Goal: Information Seeking & Learning: Check status

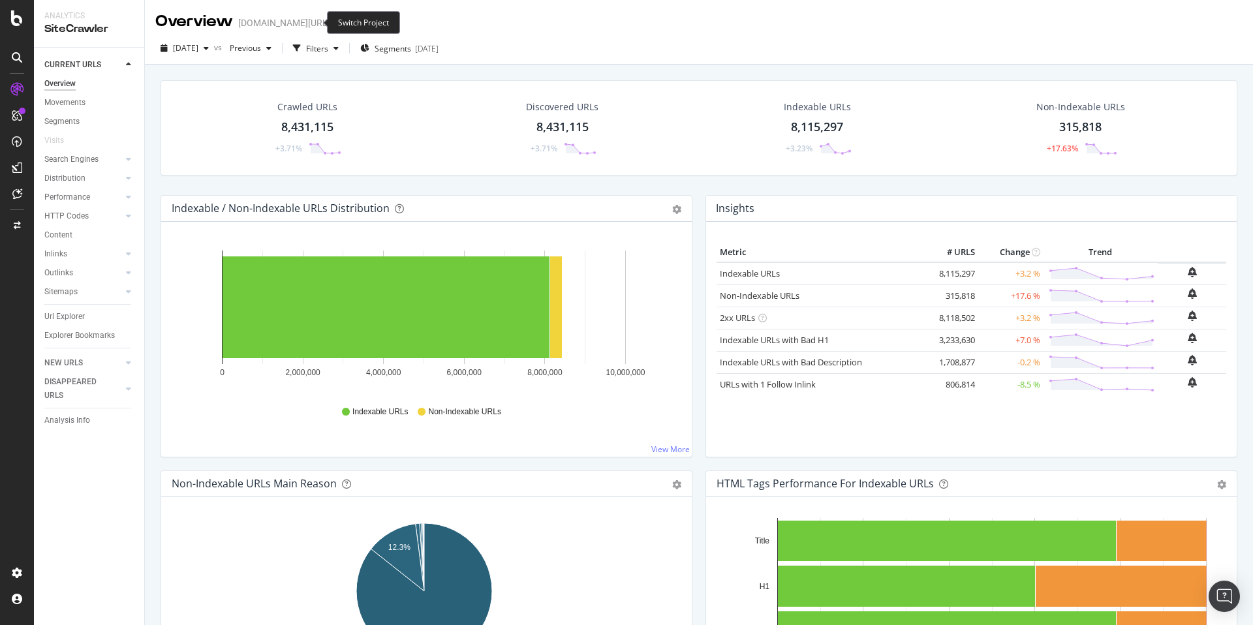
click at [335, 20] on icon "arrow-right-arrow-left" at bounding box center [339, 22] width 8 height 9
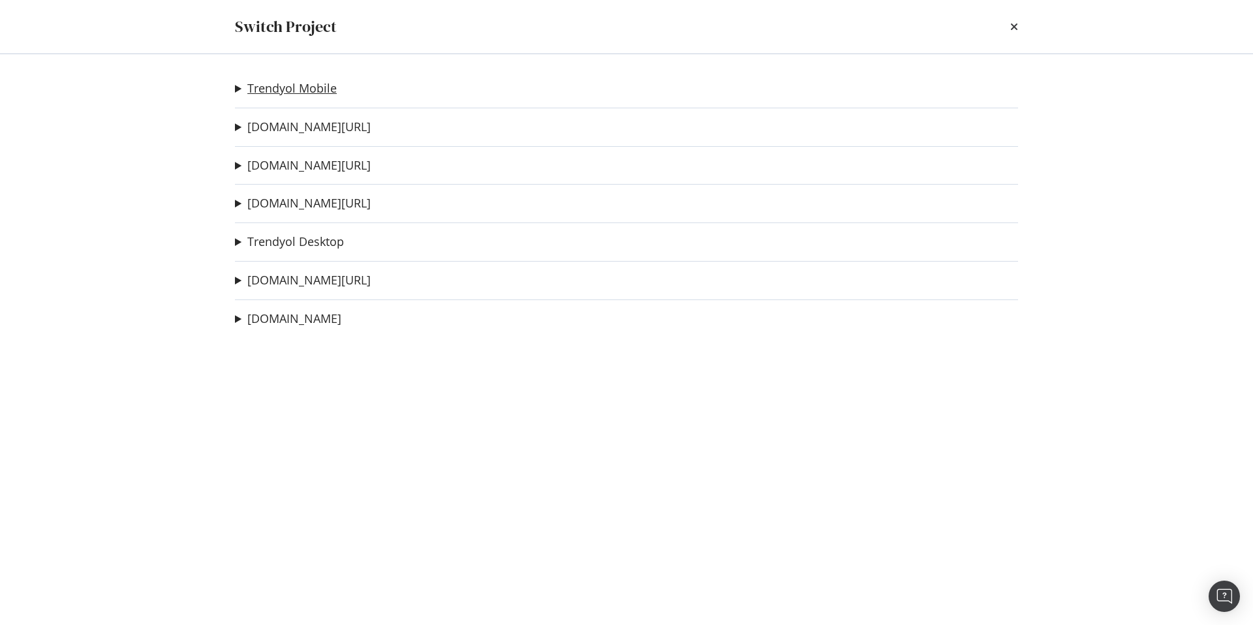
click at [297, 93] on link "Trendyol Mobile" at bounding box center [291, 89] width 89 height 14
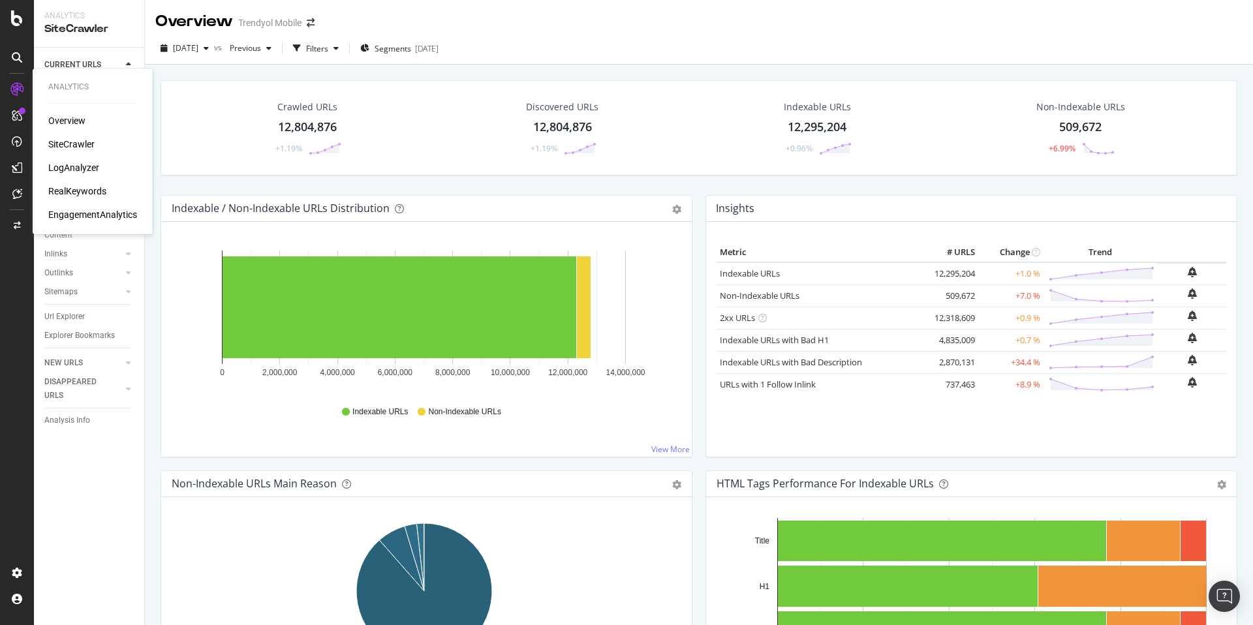
click at [85, 197] on div "RealKeywords" at bounding box center [77, 191] width 58 height 13
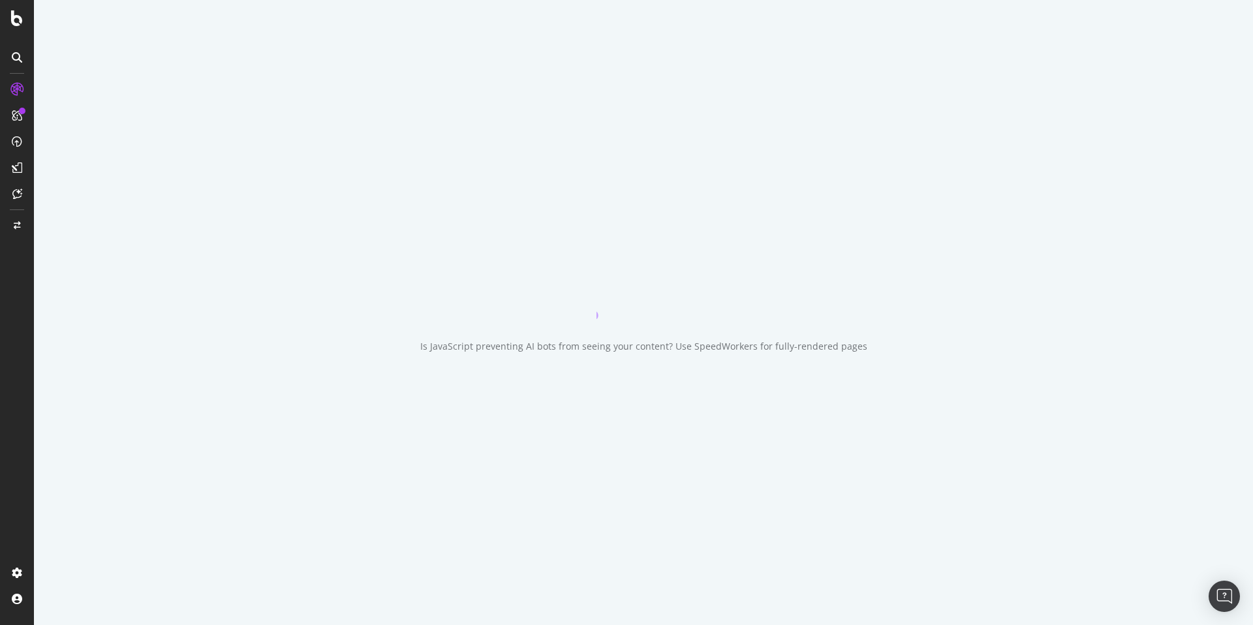
click at [84, 194] on div "Is JavaScript preventing AI bots from seeing your content? Use SpeedWorkers for…" at bounding box center [643, 312] width 1219 height 625
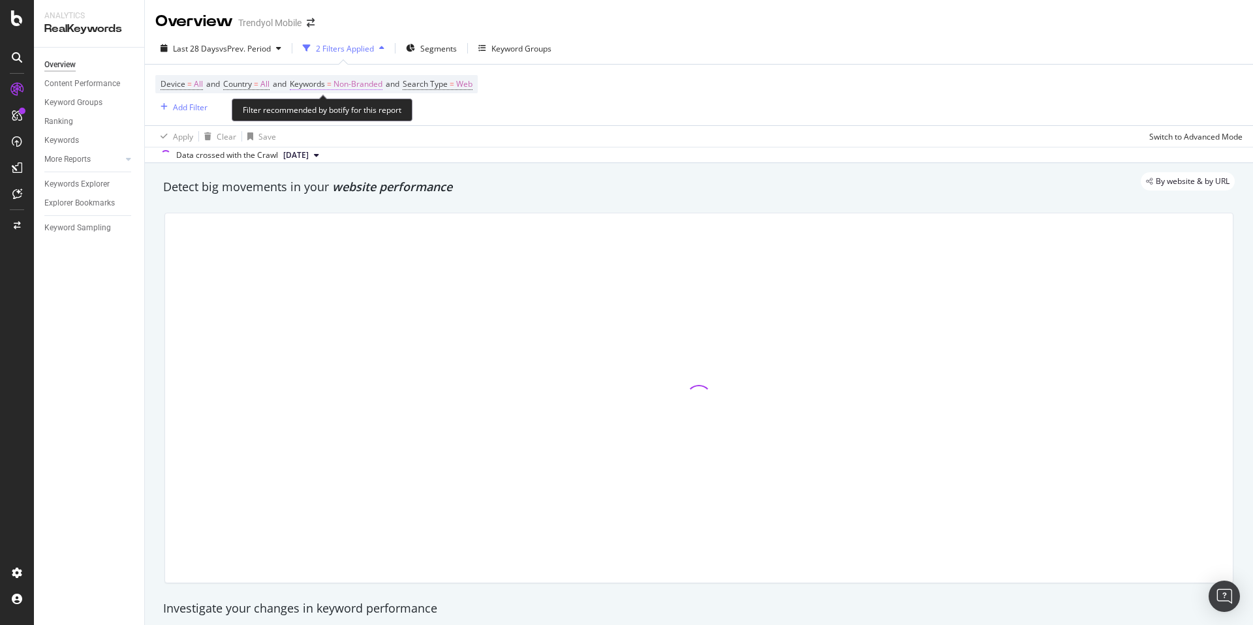
click at [352, 89] on span "Non-Branded" at bounding box center [358, 84] width 49 height 18
click at [573, 106] on div "Device = All and Country = All and Keywords = Non-Branded and Search Type = Web…" at bounding box center [698, 95] width 1087 height 61
click at [460, 89] on span "Search Type = Web" at bounding box center [438, 84] width 70 height 12
click at [430, 104] on div "Web Cancel Add filter Apply" at bounding box center [498, 126] width 164 height 65
click at [431, 106] on div "Web" at bounding box center [499, 114] width 144 height 21
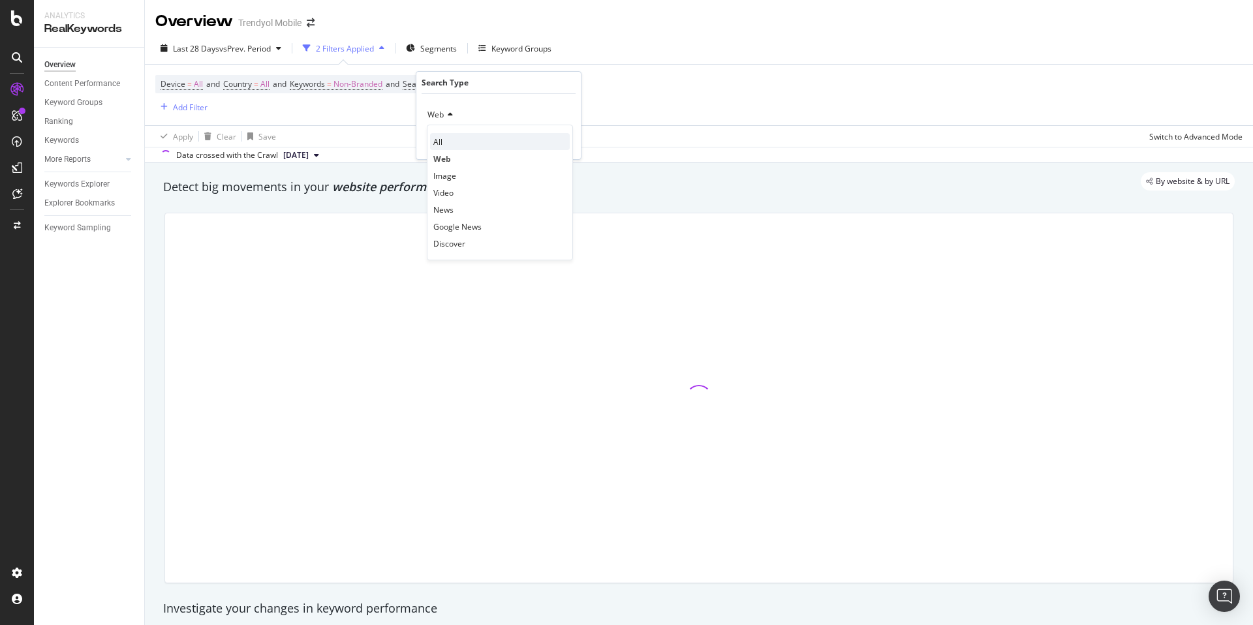
click at [455, 132] on div "All Web Image Video News Google News Discover" at bounding box center [500, 193] width 146 height 136
click at [537, 142] on div "All" at bounding box center [500, 141] width 140 height 17
click at [568, 144] on div "Apply" at bounding box center [560, 142] width 20 height 11
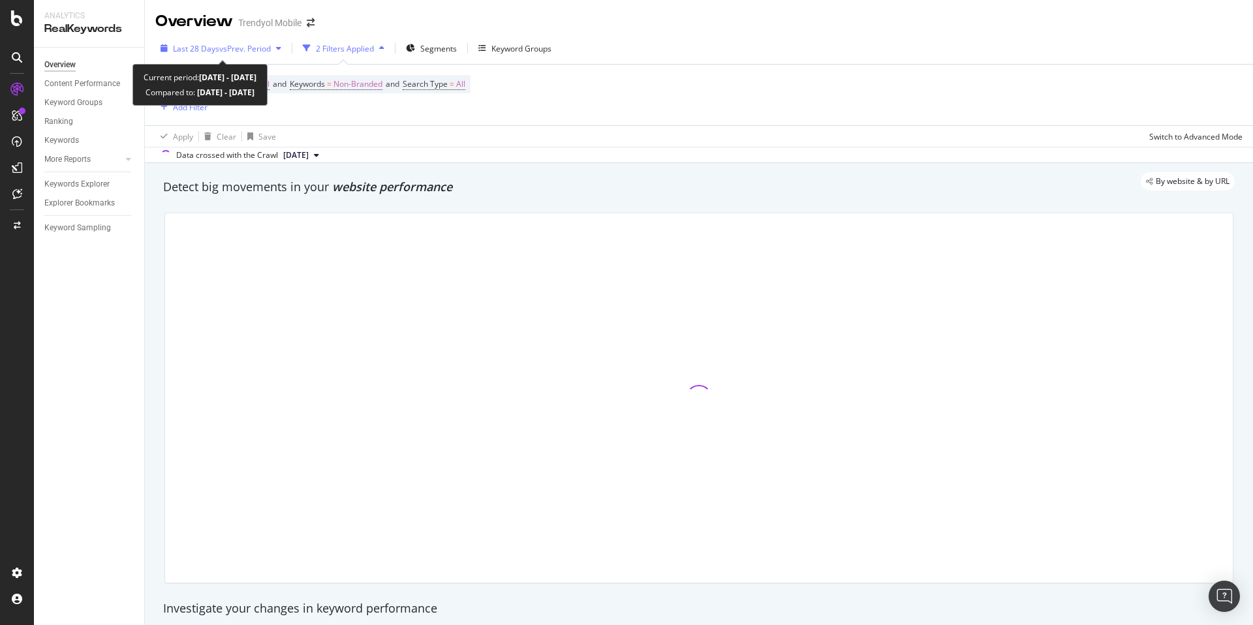
click at [219, 45] on span "vs Prev. Period" at bounding box center [245, 48] width 52 height 11
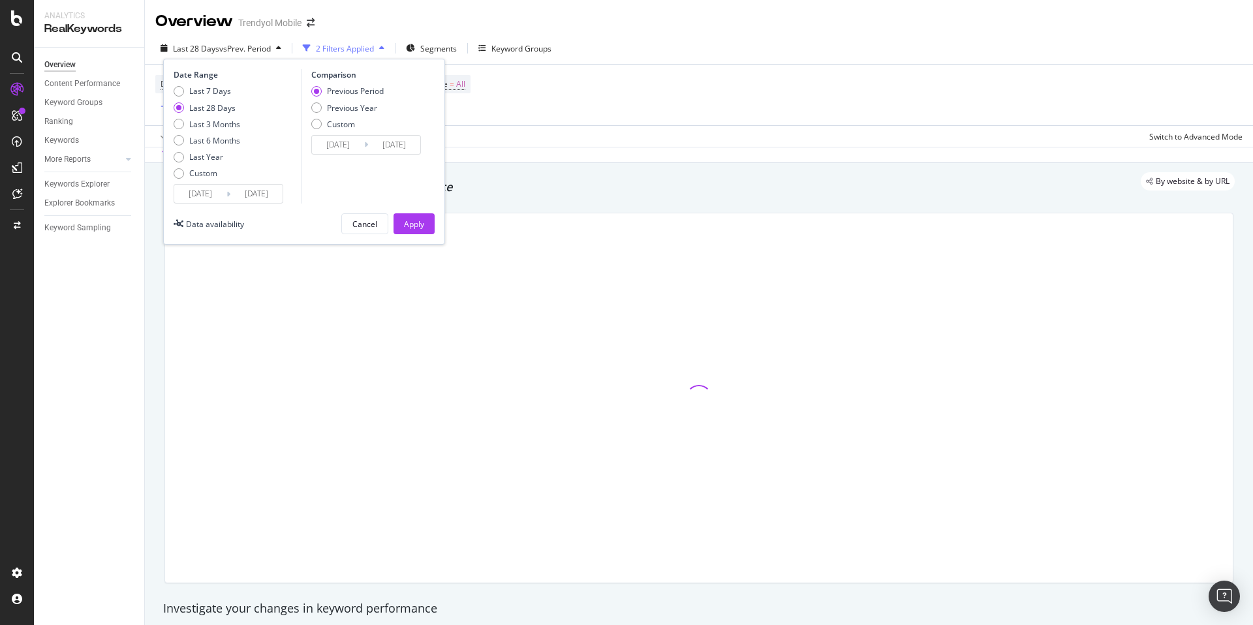
click at [205, 183] on div "Last 7 Days Last 28 Days Last 3 Months Last 6 Months Last Year Custom" at bounding box center [207, 134] width 67 height 99
click at [207, 187] on input "[DATE]" at bounding box center [200, 194] width 52 height 18
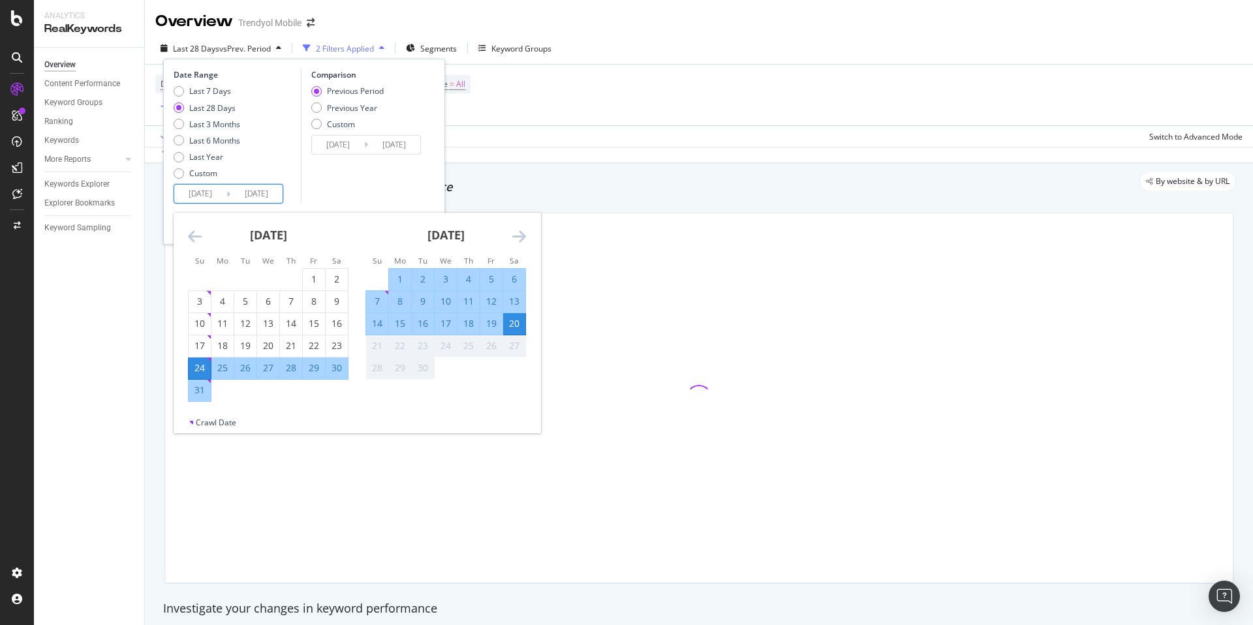
click at [631, 161] on div "Data crossed with the Crawl [DATE]" at bounding box center [699, 155] width 1108 height 16
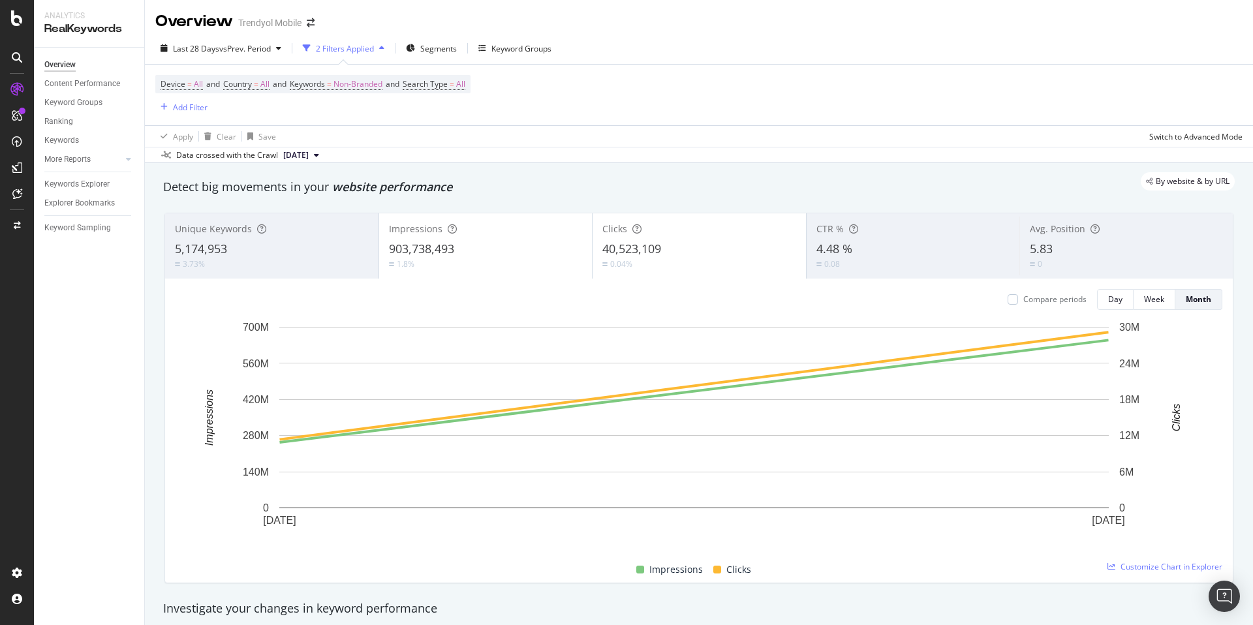
click at [606, 23] on div "Overview Trendyol Mobile" at bounding box center [699, 16] width 1108 height 33
click at [72, 146] on div "SiteCrawler" at bounding box center [71, 144] width 46 height 13
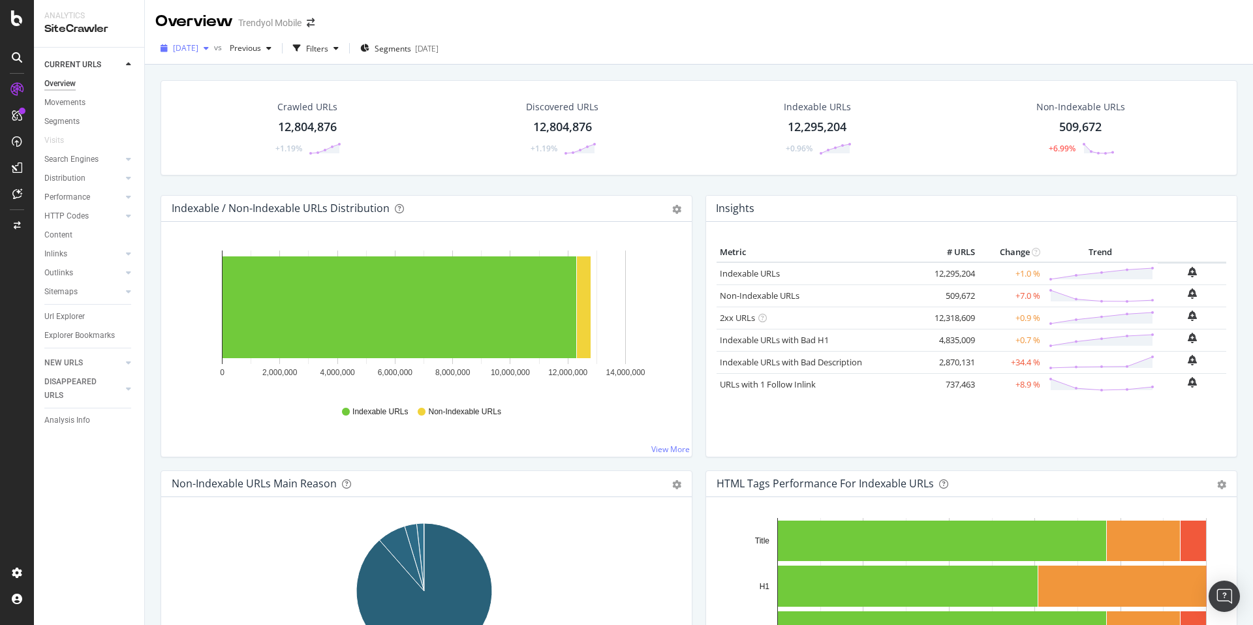
click at [187, 50] on span "[DATE]" at bounding box center [185, 47] width 25 height 11
click at [80, 510] on div "Project settings" at bounding box center [67, 514] width 55 height 10
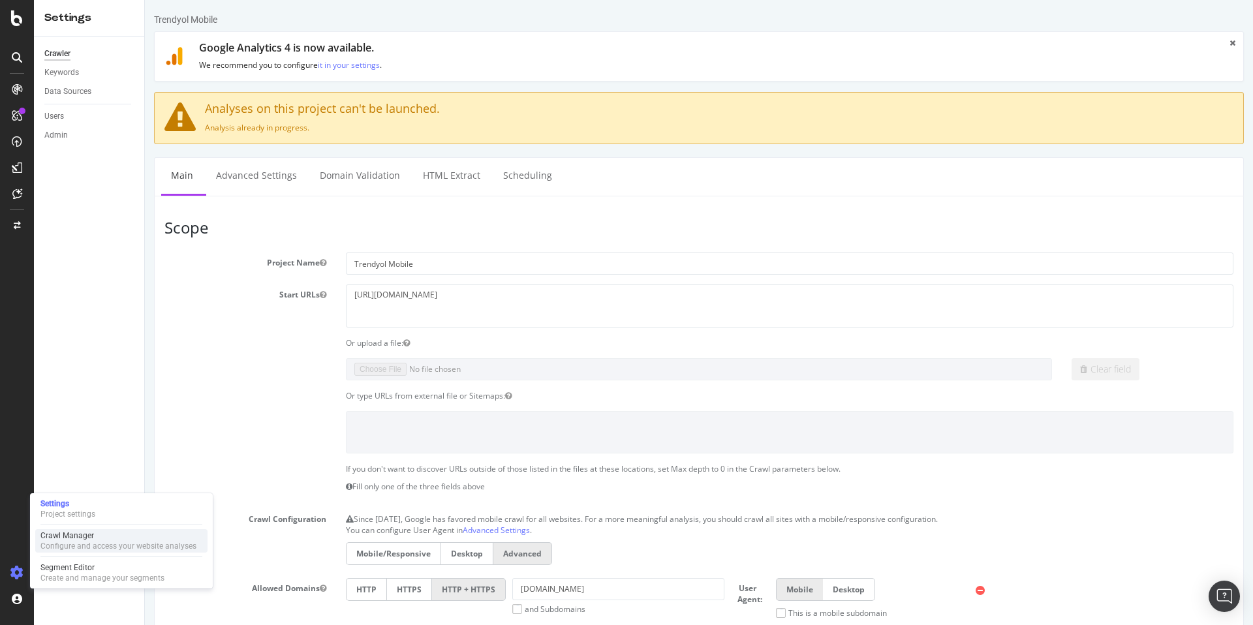
click at [102, 546] on div "Configure and access your website analyses" at bounding box center [118, 546] width 156 height 10
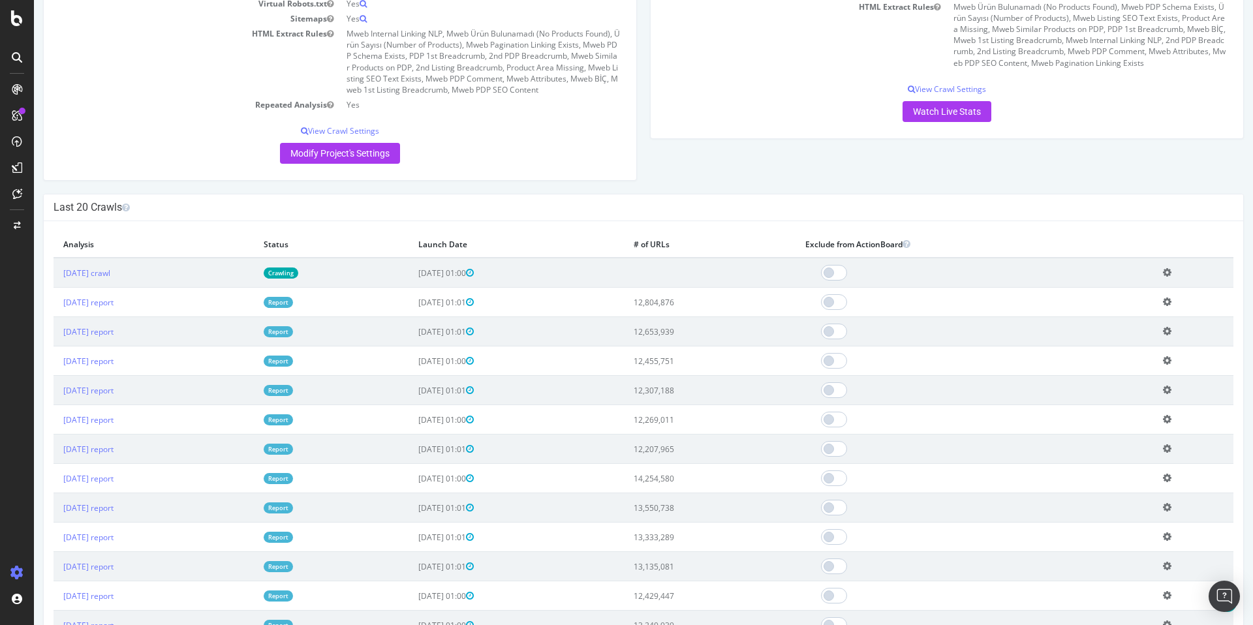
scroll to position [328, 0]
click at [189, 178] on div "Project Name Trendyol Mobile Allowed Domains (http|https)://[DOMAIN_NAME] Start…" at bounding box center [340, 23] width 593 height 311
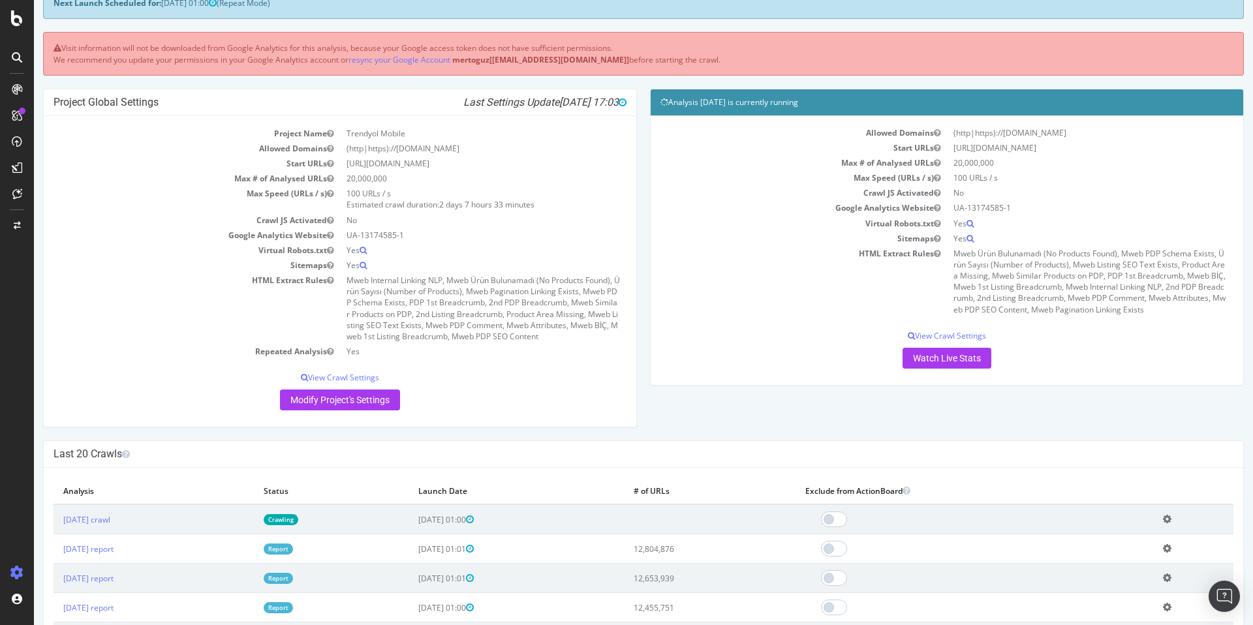
scroll to position [87, 0]
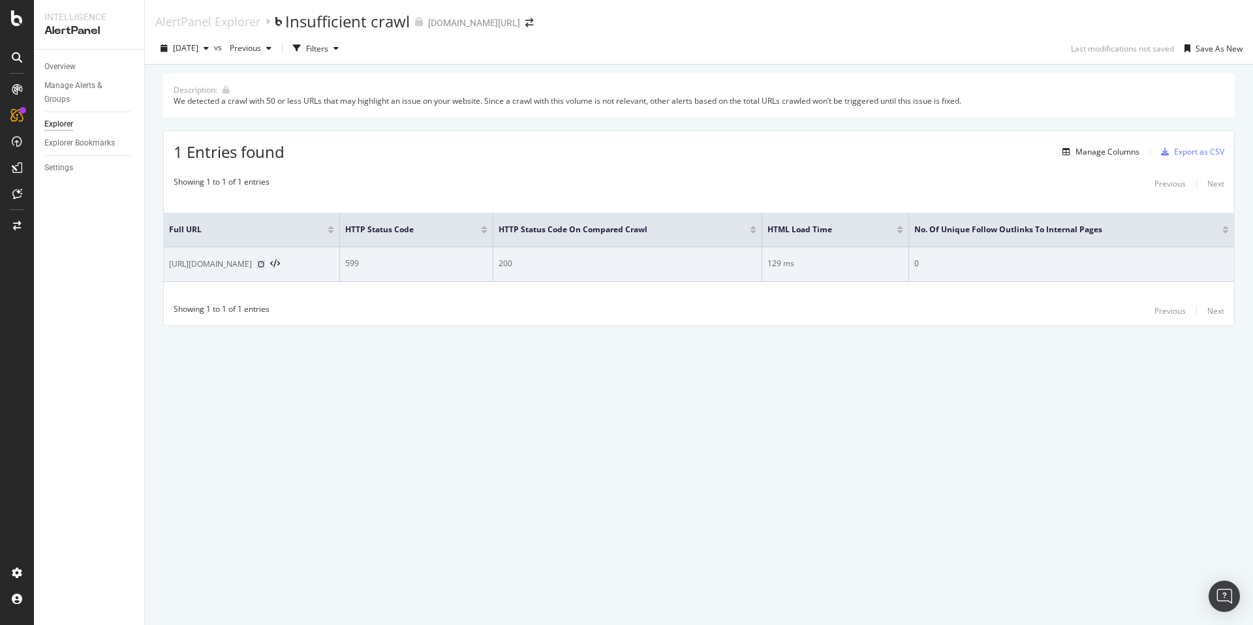
click at [265, 265] on icon at bounding box center [261, 264] width 8 height 8
click at [280, 266] on icon at bounding box center [275, 264] width 10 height 9
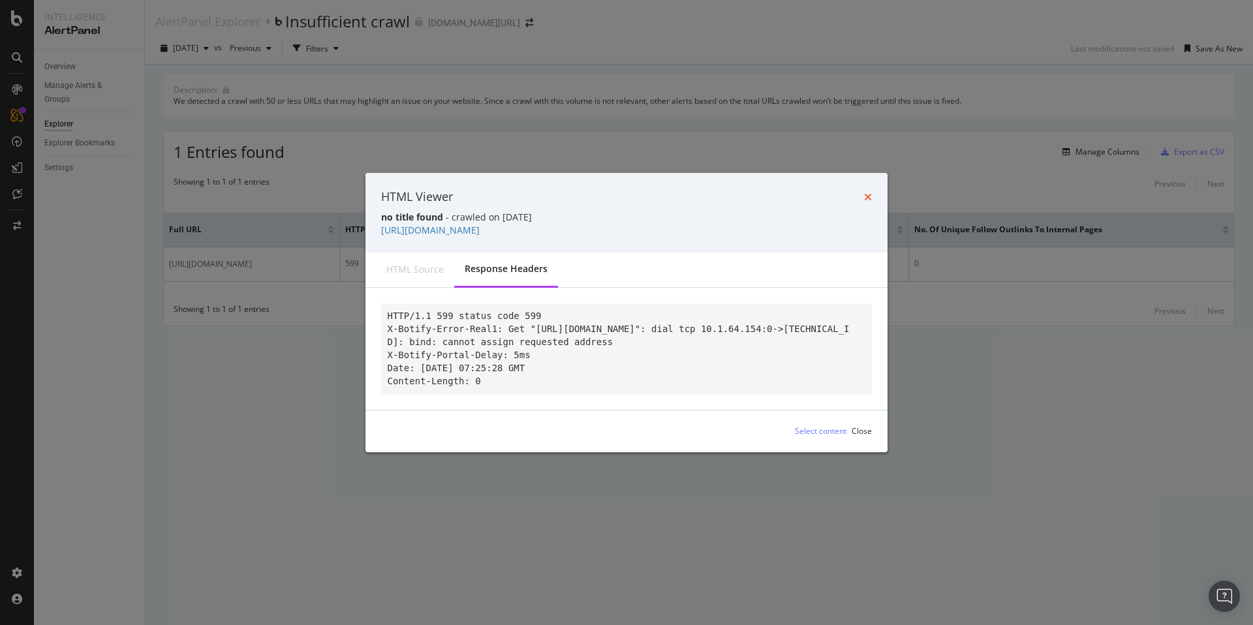
click at [866, 192] on icon "times" at bounding box center [868, 197] width 8 height 10
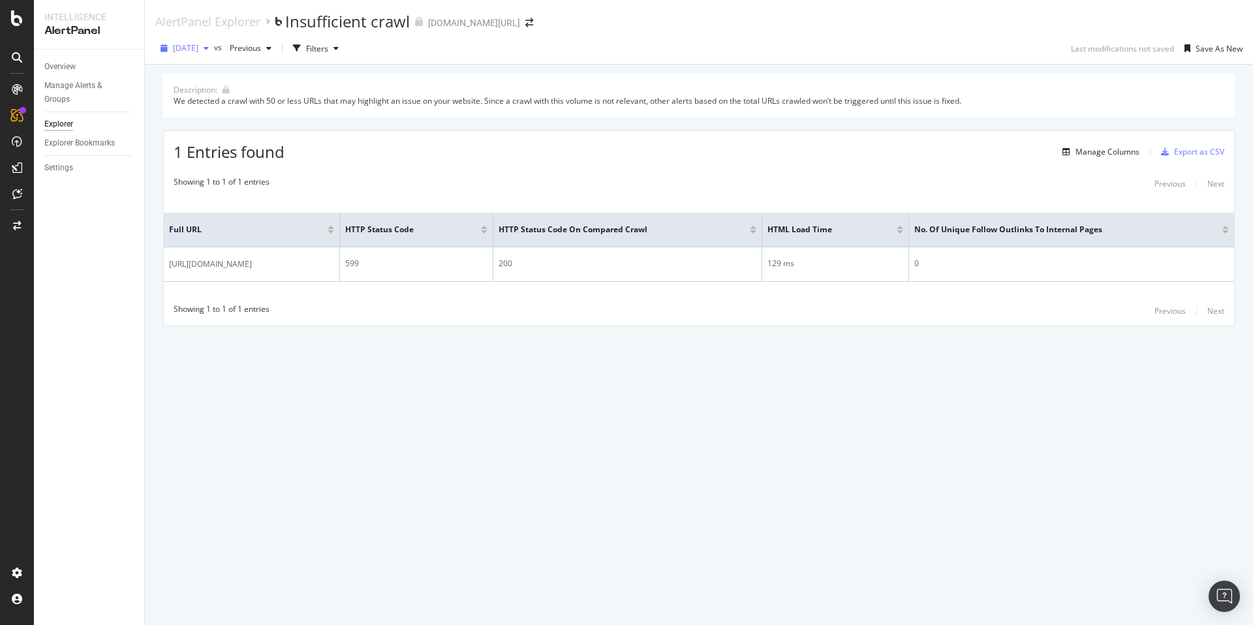
click at [193, 50] on span "2025 Sep. 23rd" at bounding box center [185, 47] width 25 height 11
click at [399, 78] on div "Description: We detected a crawl with 50 or less URLs that may highlight an iss…" at bounding box center [699, 95] width 1072 height 43
